Goal: Check status: Check status

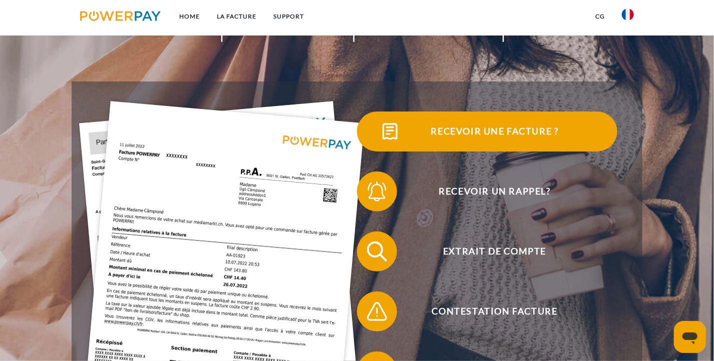
scroll to position [198, 0]
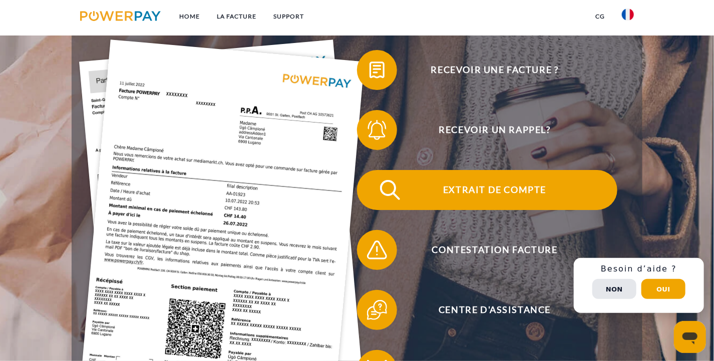
click at [381, 197] on span at bounding box center [375, 190] width 50 height 50
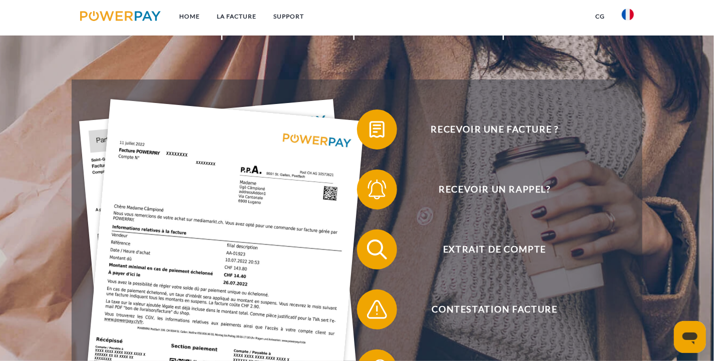
scroll to position [152, 0]
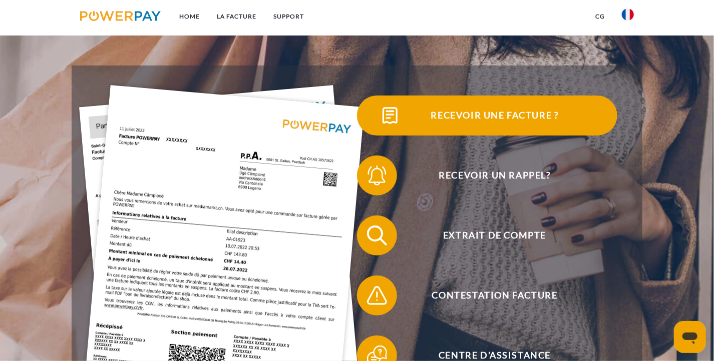
click at [402, 121] on img at bounding box center [389, 115] width 25 height 25
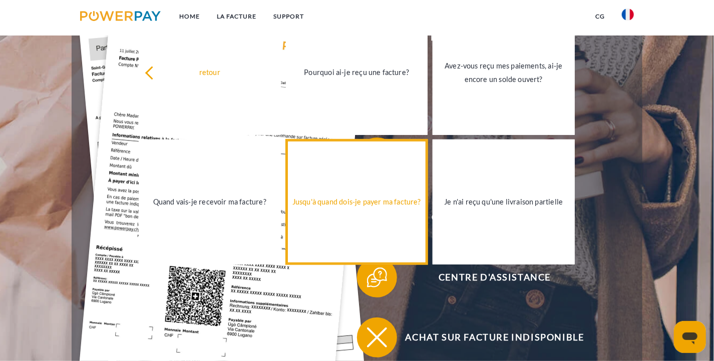
scroll to position [232, 0]
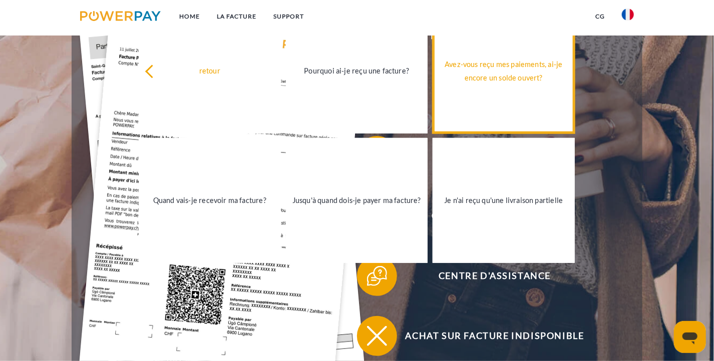
click at [501, 61] on div "Avez-vous reçu mes paiements, ai-je encore un solde ouvert?" at bounding box center [504, 71] width 130 height 27
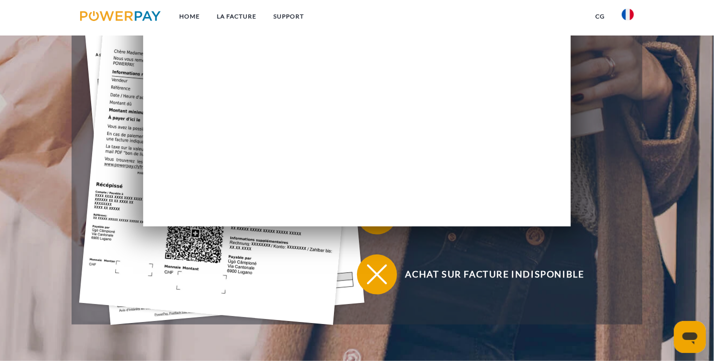
scroll to position [243, 0]
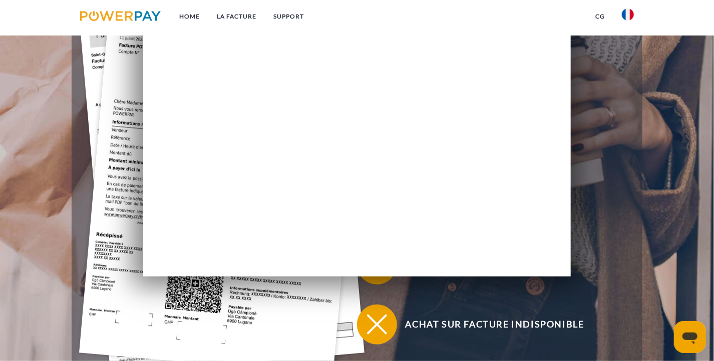
click at [477, 159] on div "retour Pourquoi ai-je reçu une facture? POWERPAY est le prestataire de facturat…" at bounding box center [356, 139] width 427 height 275
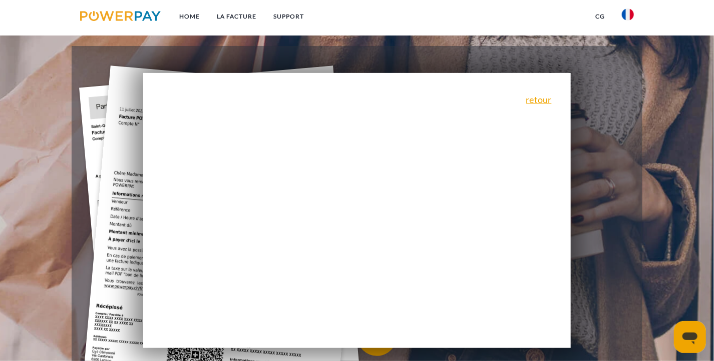
scroll to position [171, 0]
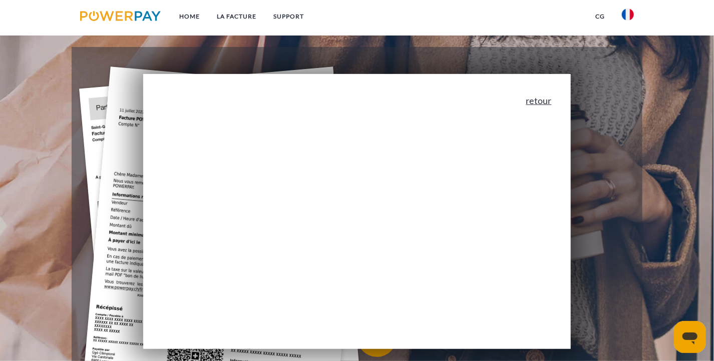
click at [544, 101] on link "retour" at bounding box center [539, 100] width 26 height 9
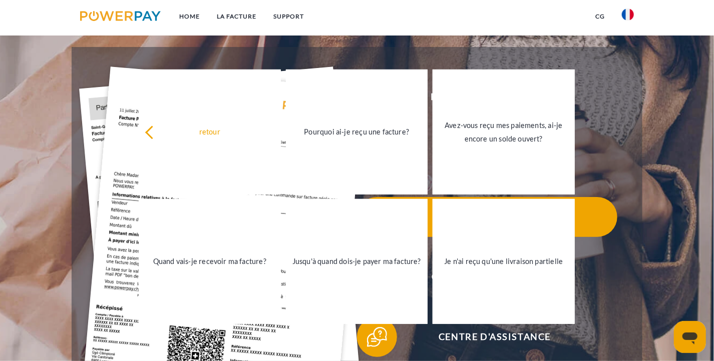
click at [600, 235] on span "Extrait de compte" at bounding box center [494, 217] width 245 height 40
